Goal: Task Accomplishment & Management: Complete application form

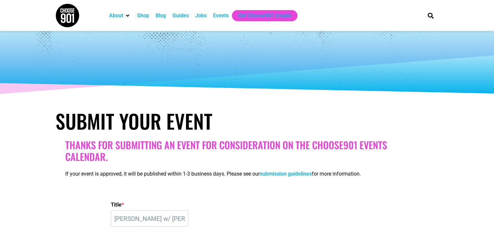
select select "6"
select select "PM"
select select
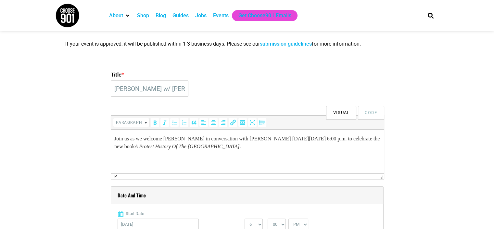
scroll to position [126, 0]
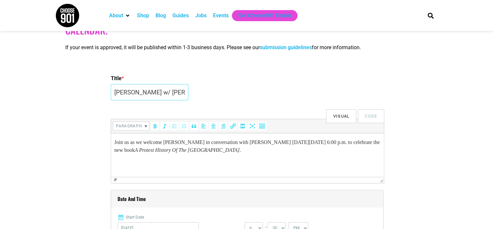
click at [133, 92] on input "[PERSON_NAME] w/ [PERSON_NAME]: A Protest History Of The [GEOGRAPHIC_DATA]" at bounding box center [150, 92] width 78 height 16
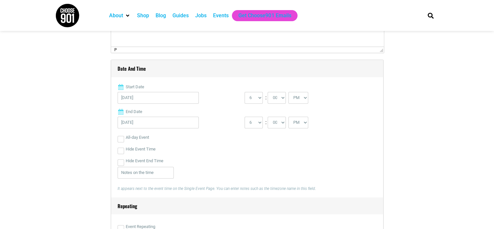
scroll to position [289, 0]
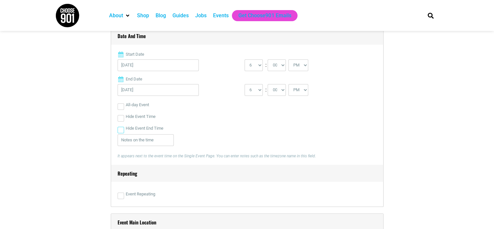
click at [122, 130] on input "Hide Event End Time" at bounding box center [121, 129] width 7 height 7
checkbox input "true"
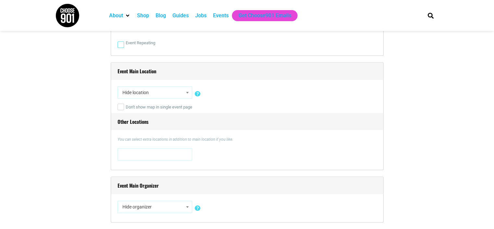
scroll to position [451, 0]
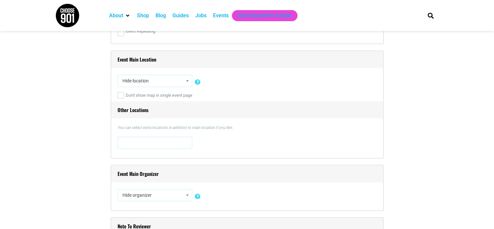
click at [157, 81] on span "Hide location" at bounding box center [155, 81] width 70 height 12
type input "v"
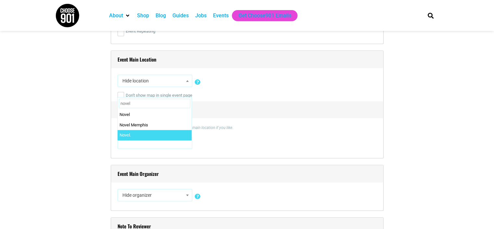
type input "novel"
select select "1663"
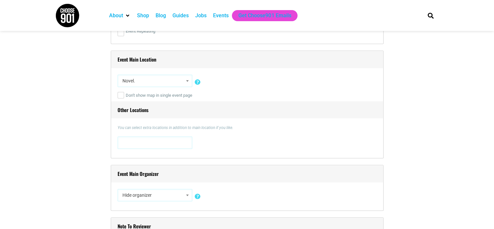
click at [116, 108] on h4 "Other Locations" at bounding box center [247, 109] width 272 height 17
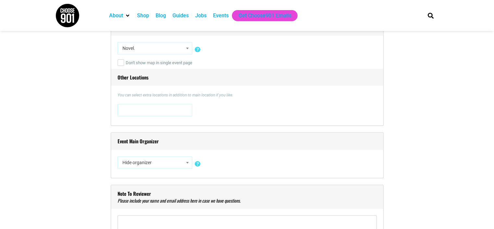
scroll to position [516, 0]
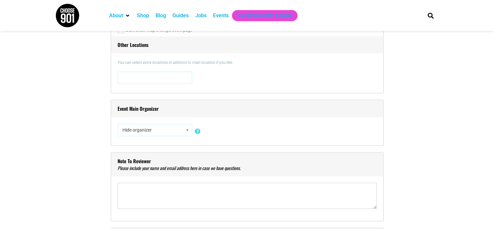
click at [146, 128] on span "Hide organizer" at bounding box center [155, 130] width 70 height 12
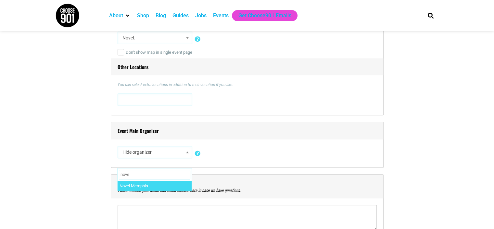
scroll to position [484, 0]
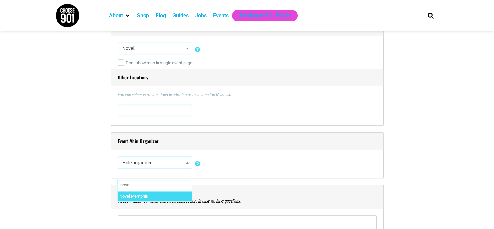
type input "nove"
select select "1759"
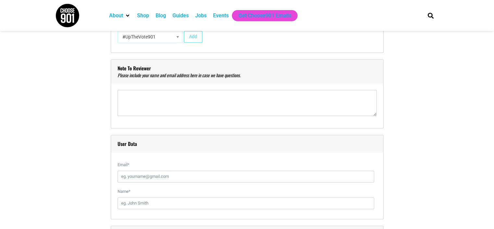
scroll to position [614, 0]
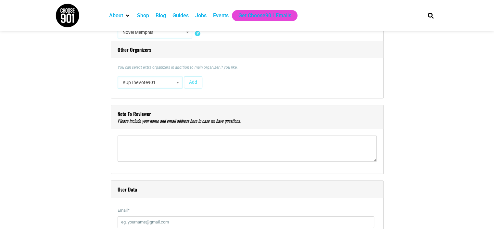
click at [167, 85] on span "#UpTheVote901" at bounding box center [150, 82] width 60 height 12
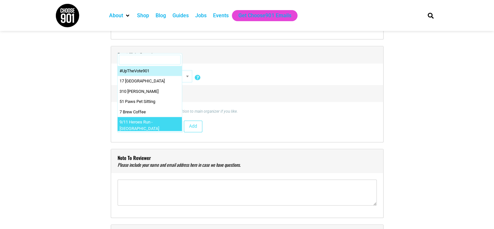
scroll to position [581, 0]
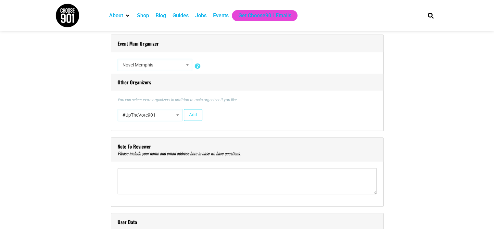
click at [229, 89] on h4 "Other Organizers" at bounding box center [247, 81] width 272 height 17
select select "5773"
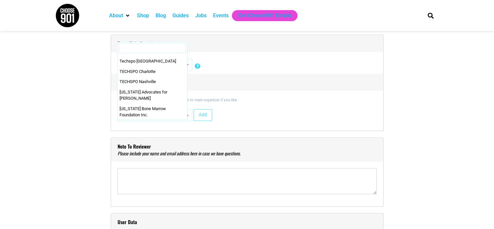
scroll to position [13599, 0]
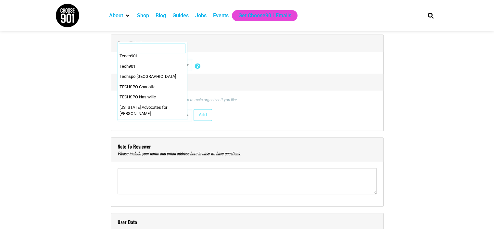
click at [218, 74] on h4 "Other Organizers" at bounding box center [247, 81] width 272 height 17
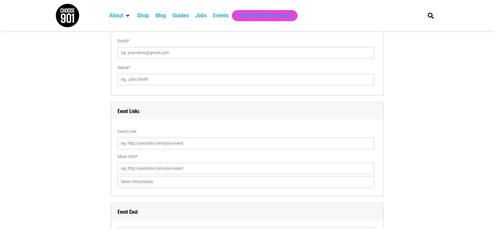
scroll to position [744, 0]
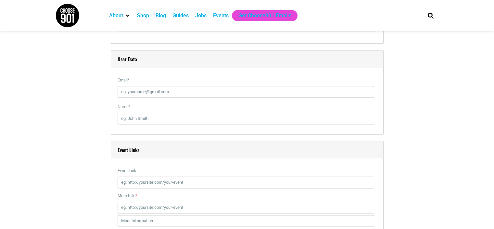
click at [129, 175] on label "Event Link" at bounding box center [246, 170] width 257 height 12
click at [129, 176] on input "Event Link" at bounding box center [246, 182] width 257 height 12
click at [130, 178] on input "Event Link" at bounding box center [246, 182] width 257 height 12
paste input "[URL][DOMAIN_NAME][PERSON_NAME][PERSON_NAME][PERSON_NAME]"
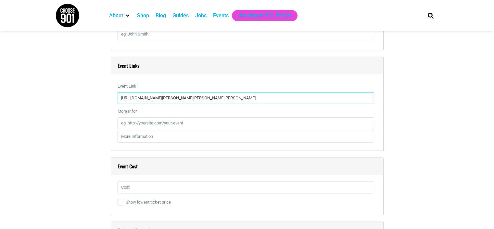
scroll to position [841, 0]
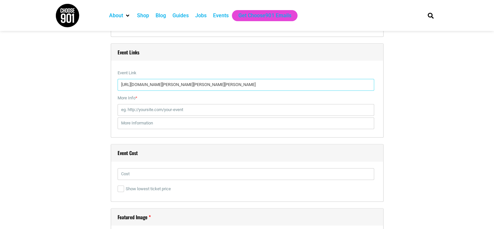
type input "[URL][DOMAIN_NAME][PERSON_NAME][PERSON_NAME][PERSON_NAME]"
click at [153, 110] on input "More Info *" at bounding box center [246, 110] width 257 height 12
paste input "[URL][DOMAIN_NAME][PERSON_NAME][PERSON_NAME][PERSON_NAME]"
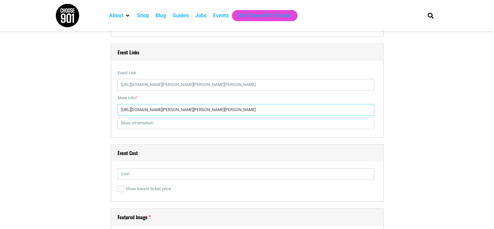
type input "[URL][DOMAIN_NAME][PERSON_NAME][PERSON_NAME][PERSON_NAME]"
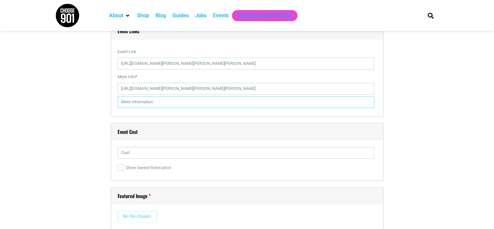
scroll to position [874, 0]
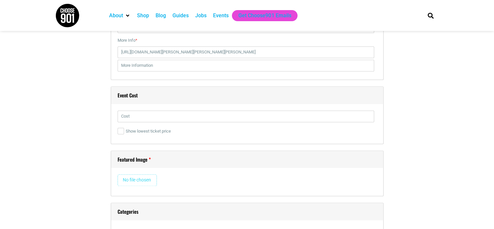
scroll to position [939, 0]
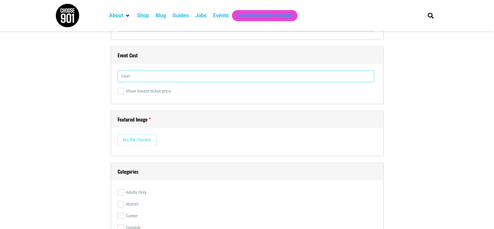
click at [134, 75] on input "text" at bounding box center [246, 76] width 257 height 12
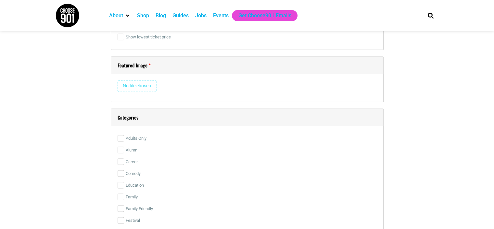
scroll to position [1004, 0]
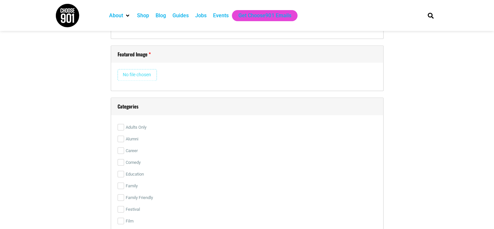
click at [133, 71] on input "file" at bounding box center [137, 75] width 39 height 12
type input "C:\fakepath\[PERSON_NAME] Instagram.png"
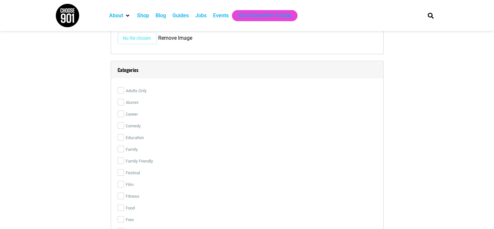
scroll to position [1296, 0]
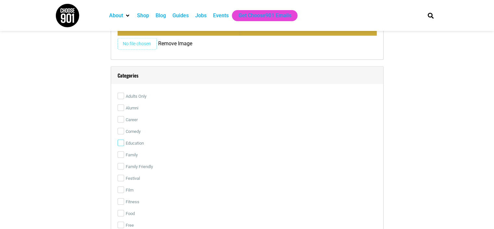
click at [120, 142] on input "Education" at bounding box center [121, 142] width 7 height 7
checkbox input "true"
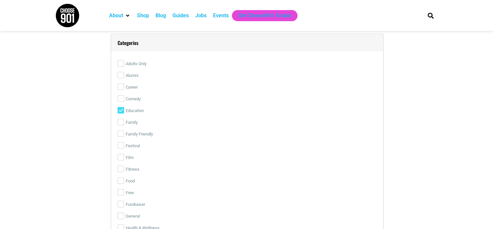
scroll to position [1361, 0]
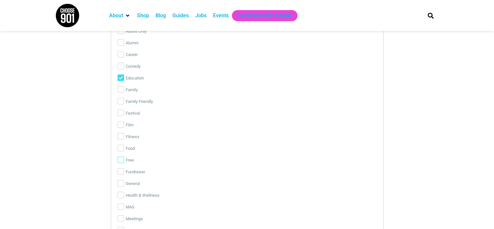
click at [121, 157] on input "Free" at bounding box center [121, 159] width 7 height 7
checkbox input "true"
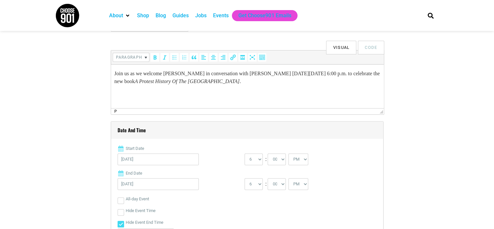
scroll to position [195, 0]
click at [292, 82] on p "Join us as we welcome [PERSON_NAME] in conversation with [PERSON_NAME] [DATE][D…" at bounding box center [247, 77] width 267 height 16
